Goal: Use online tool/utility: Utilize a website feature to perform a specific function

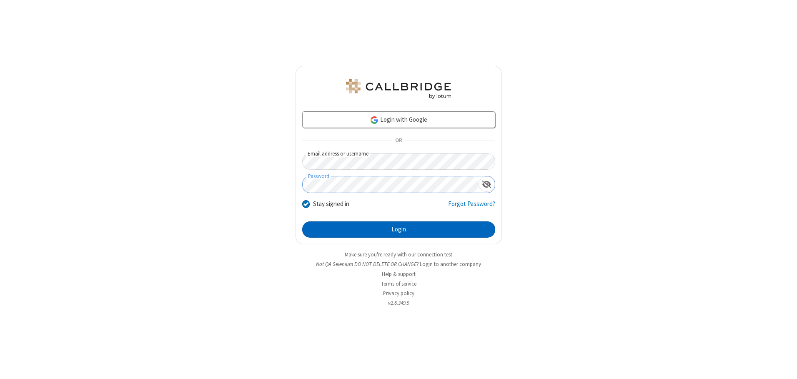
click at [398, 229] on button "Login" at bounding box center [398, 229] width 193 height 17
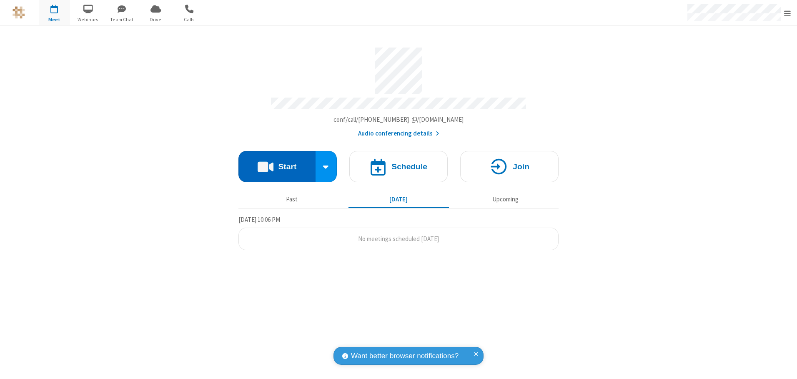
click at [277, 163] on button "Start" at bounding box center [276, 166] width 77 height 31
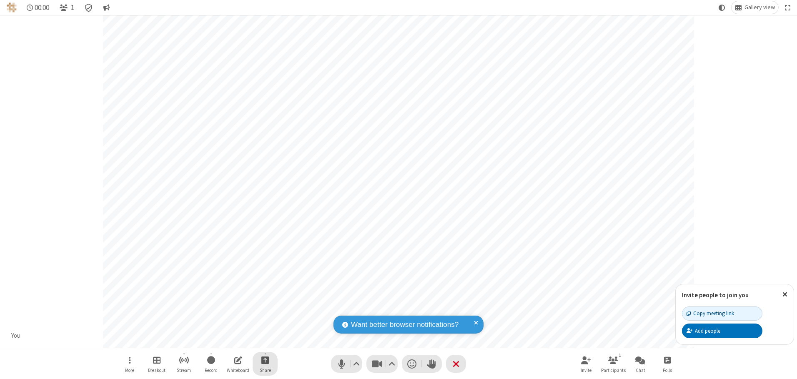
click at [265, 360] on span "Start sharing" at bounding box center [265, 360] width 8 height 10
click at [231, 325] on span "Present files & media" at bounding box center [232, 325] width 10 height 7
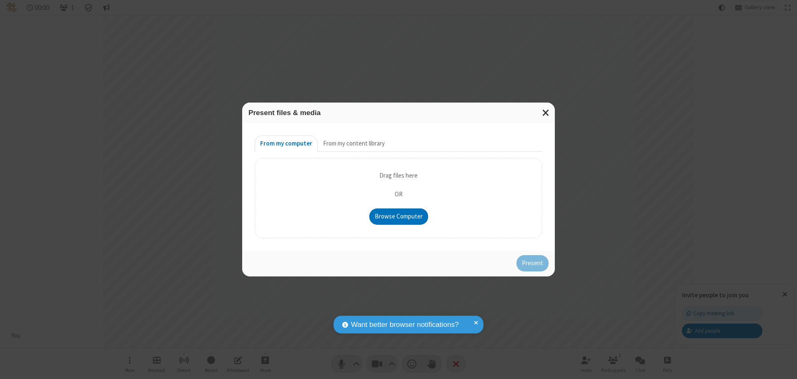
type input "C:\fakepath\doc_test.docx"
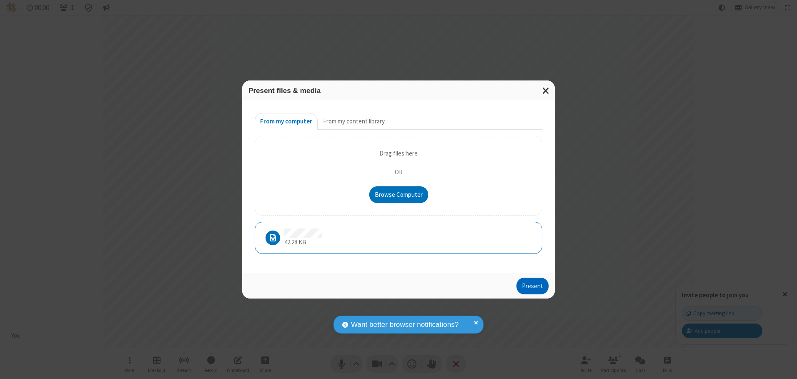
click at [533, 285] on button "Present" at bounding box center [532, 286] width 32 height 17
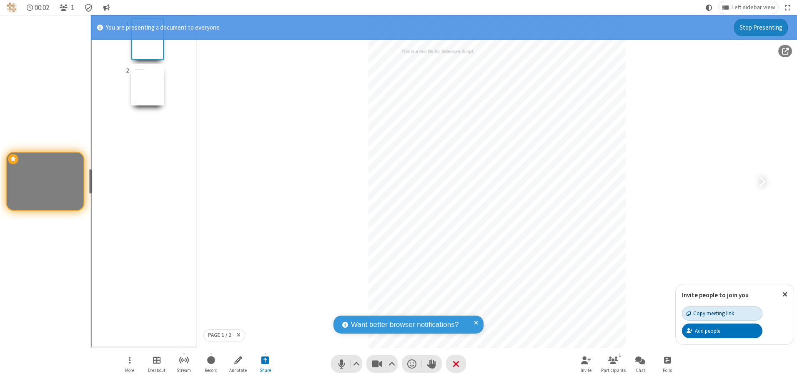
click at [722, 313] on div "Copy meeting link" at bounding box center [710, 313] width 48 height 8
